Goal: Task Accomplishment & Management: Manage account settings

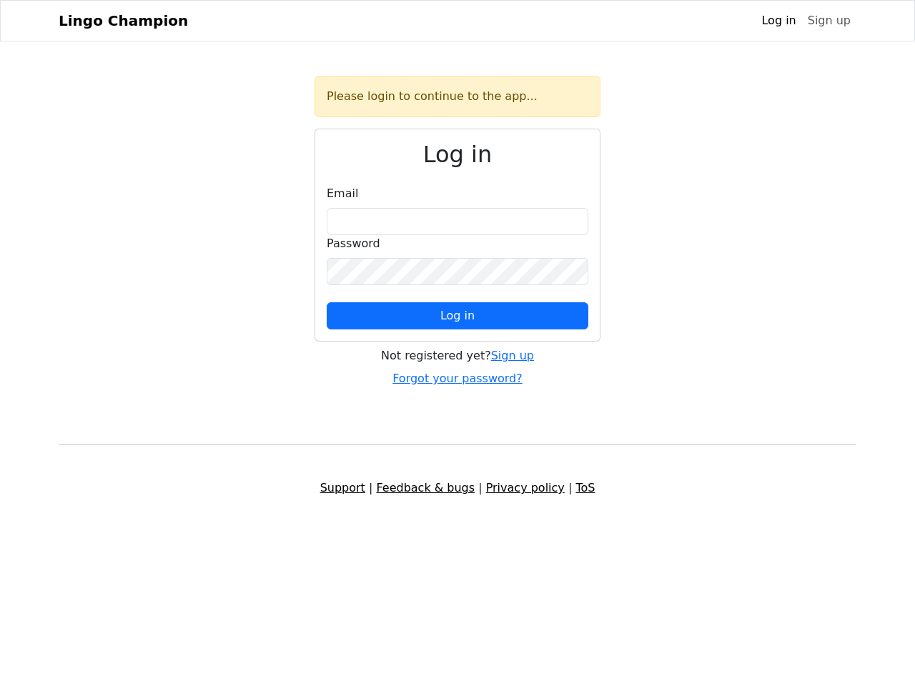
click at [458, 316] on span "Log in" at bounding box center [457, 316] width 34 height 14
